Goal: Information Seeking & Learning: Learn about a topic

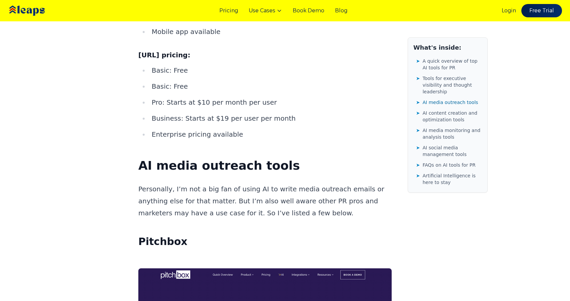
scroll to position [2656, 0]
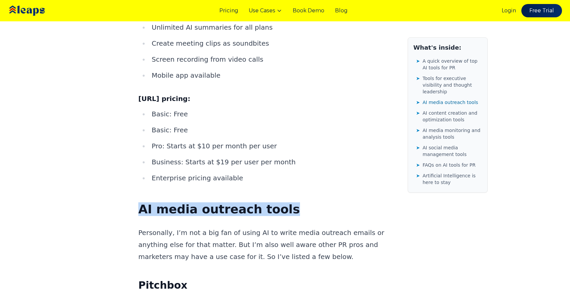
drag, startPoint x: 138, startPoint y: 64, endPoint x: 294, endPoint y: 63, distance: 155.6
copy strong "AI media outreach tools"
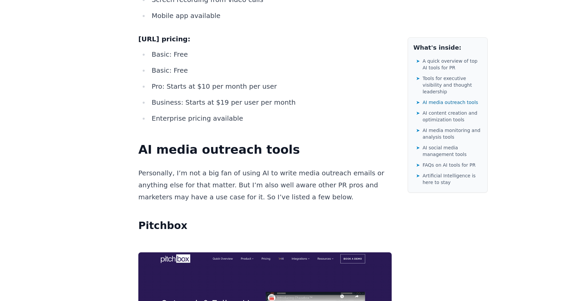
scroll to position [2720, 0]
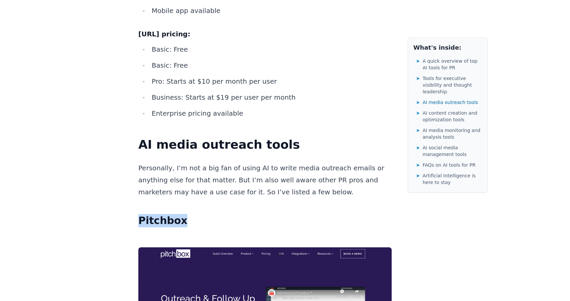
drag, startPoint x: 136, startPoint y: 73, endPoint x: 197, endPoint y: 74, distance: 60.7
copy strong "Pitchbox"
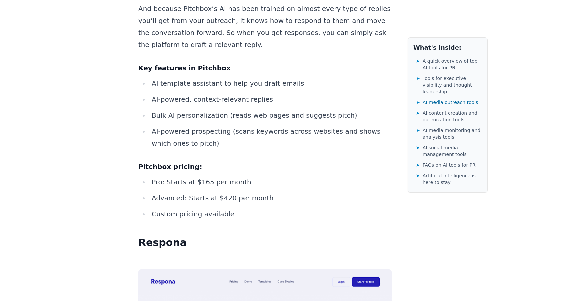
scroll to position [3218, 0]
drag, startPoint x: 138, startPoint y: 72, endPoint x: 178, endPoint y: 73, distance: 39.3
click at [178, 236] on strong "Respona" at bounding box center [162, 242] width 48 height 12
copy strong "Respona"
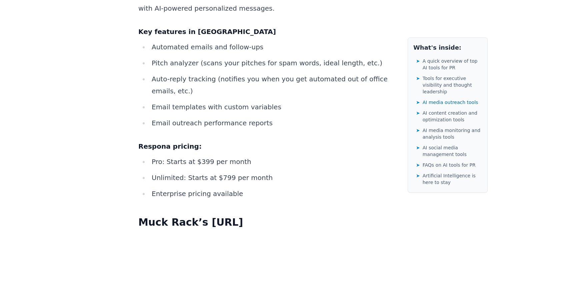
scroll to position [3704, 0]
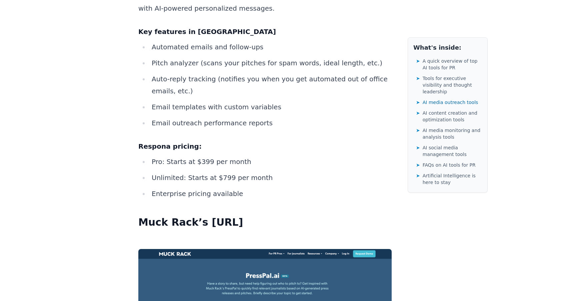
drag, startPoint x: 139, startPoint y: 49, endPoint x: 251, endPoint y: 50, distance: 112.3
click at [251, 216] on h3 "Muck Rack’s [URL]" at bounding box center [264, 222] width 253 height 13
copy strong "Muck Rack’s [URL]"
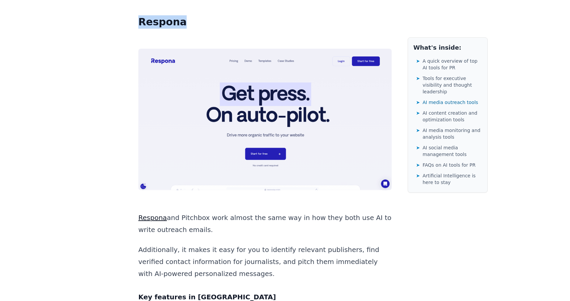
scroll to position [3440, 0]
